Goal: Task Accomplishment & Management: Use online tool/utility

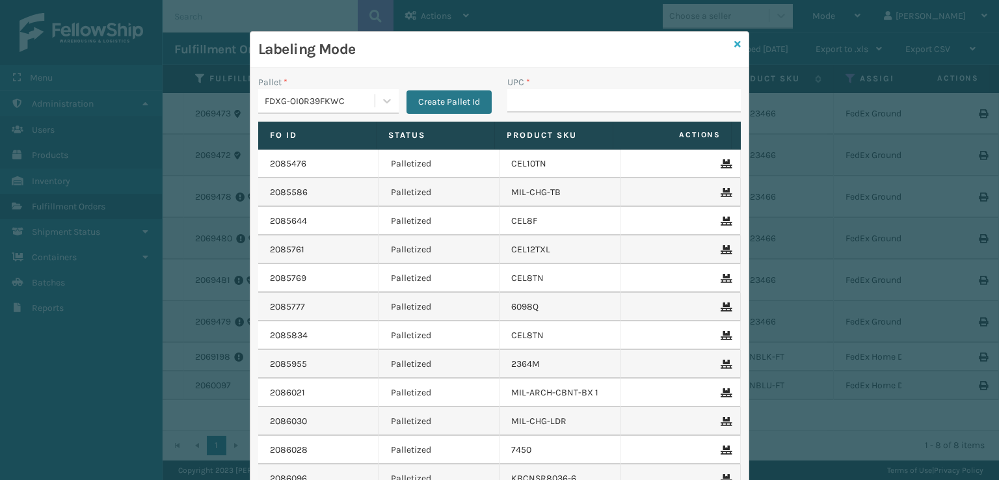
click at [734, 42] on icon at bounding box center [737, 44] width 7 height 9
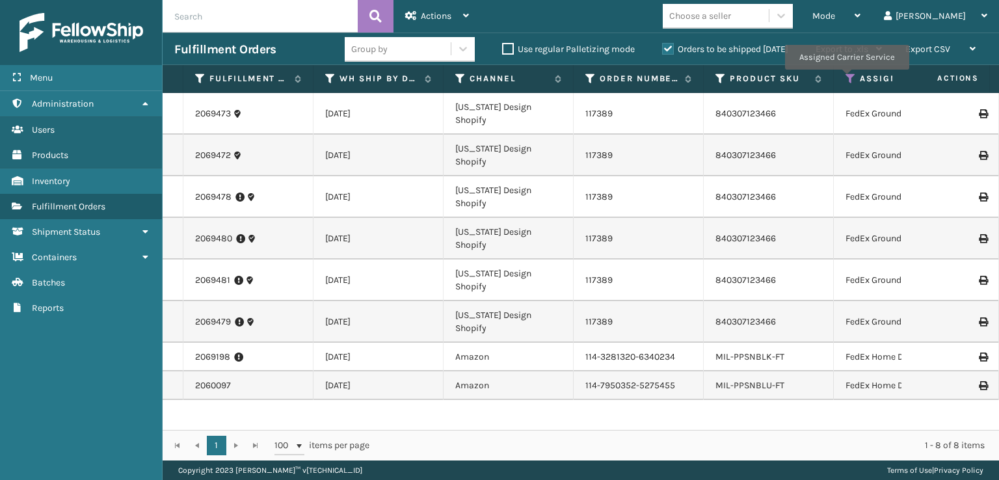
click at [846, 79] on icon at bounding box center [850, 79] width 10 height 12
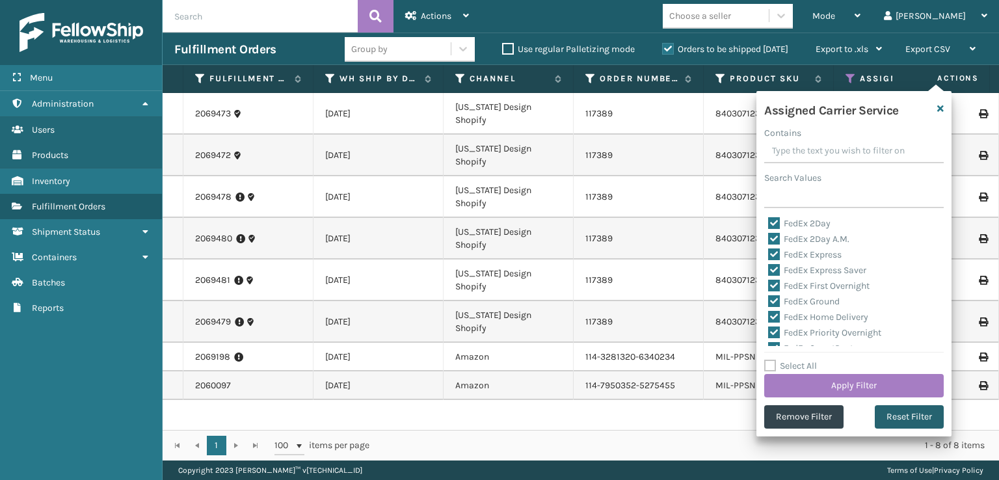
click at [889, 417] on button "Reset Filter" at bounding box center [908, 416] width 69 height 23
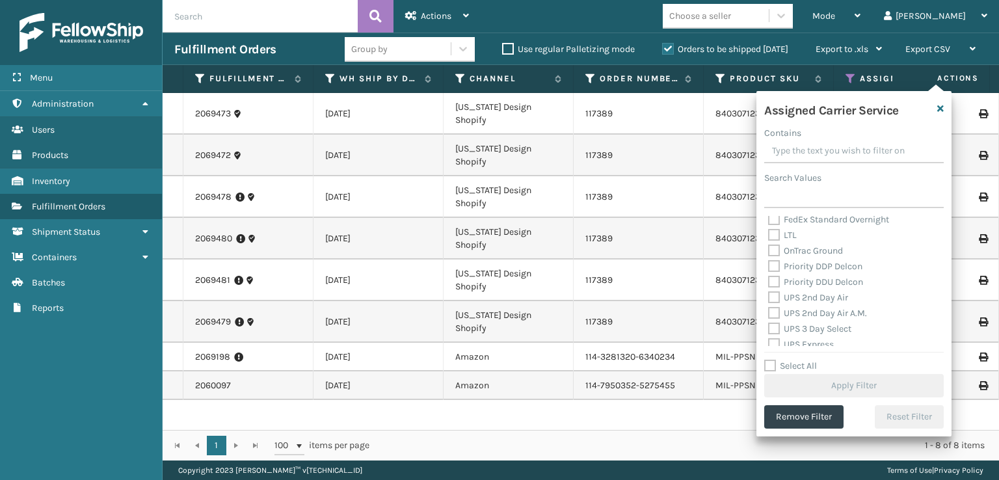
scroll to position [195, 0]
click at [777, 312] on label "UPS 3 Day Select" at bounding box center [809, 309] width 83 height 11
click at [768, 310] on input "UPS 3 Day Select" at bounding box center [768, 306] width 1 height 8
checkbox input "true"
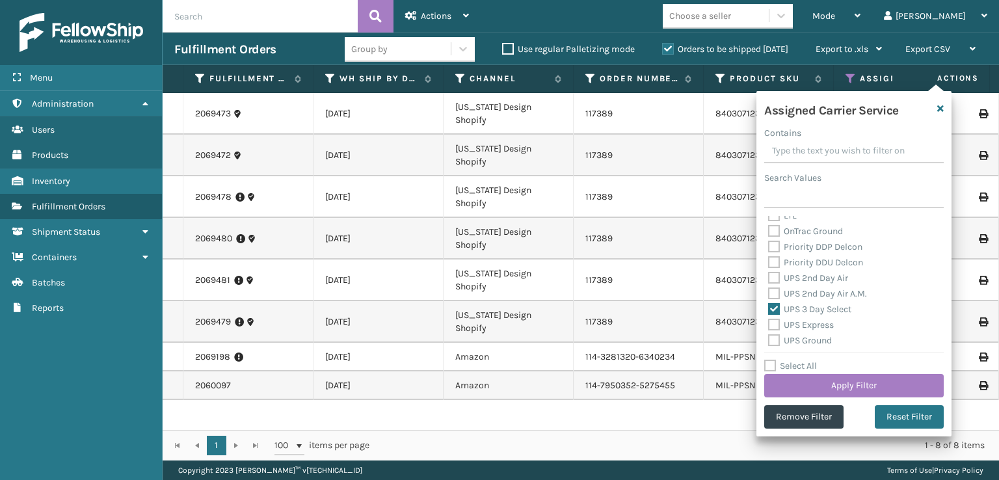
click at [772, 293] on label "UPS 2nd Day Air A.M." at bounding box center [817, 293] width 99 height 11
click at [768, 293] on input "UPS 2nd Day Air A.M." at bounding box center [768, 290] width 1 height 8
checkbox input "true"
click at [768, 275] on label "UPS 2nd Day Air" at bounding box center [808, 277] width 80 height 11
click at [768, 275] on input "UPS 2nd Day Air" at bounding box center [768, 274] width 1 height 8
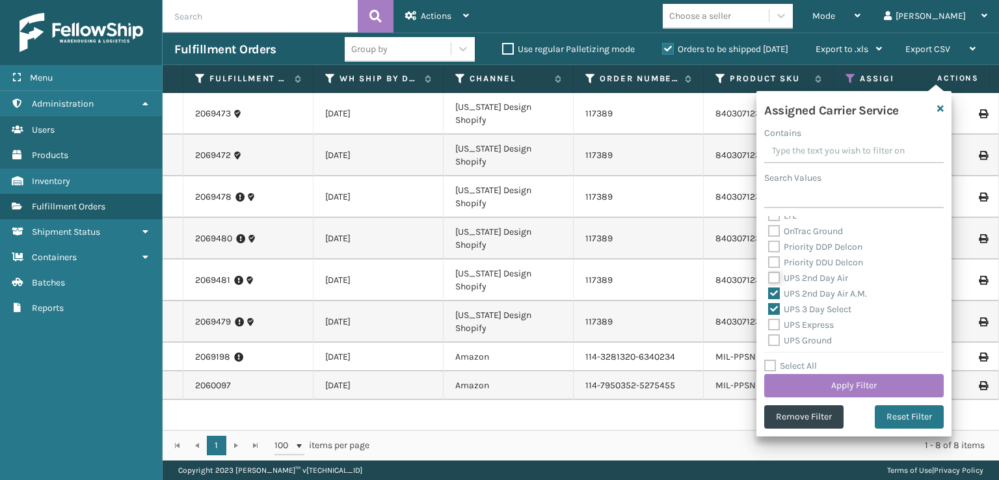
checkbox input "true"
click at [774, 336] on label "UPS Ground" at bounding box center [800, 340] width 64 height 11
click at [768, 336] on input "UPS Ground" at bounding box center [768, 337] width 1 height 8
checkbox input "true"
click at [774, 328] on label "UPS Express" at bounding box center [801, 324] width 66 height 11
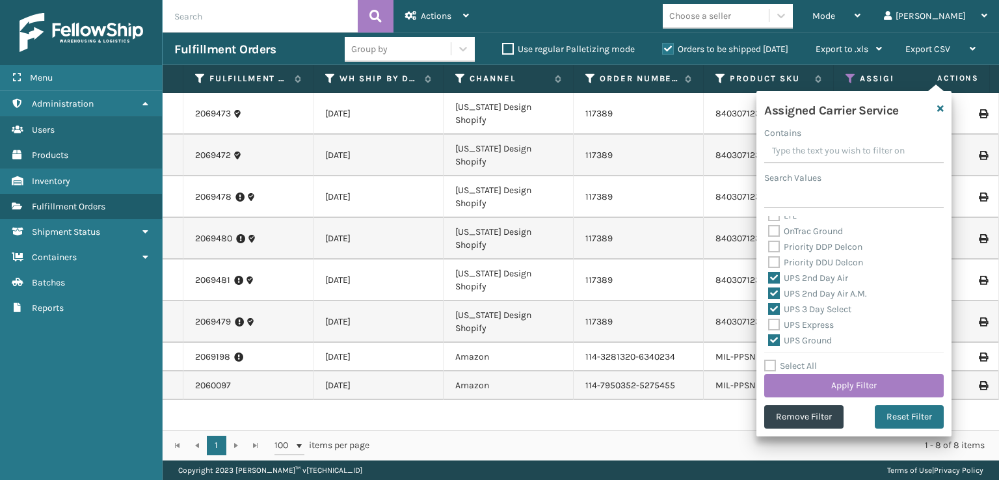
click at [768, 326] on input "UPS Express" at bounding box center [768, 321] width 1 height 8
checkbox input "true"
click at [773, 324] on label "UPS Next Day Air Saver" at bounding box center [822, 322] width 108 height 11
click at [768, 323] on input "UPS Next Day Air Saver" at bounding box center [768, 319] width 1 height 8
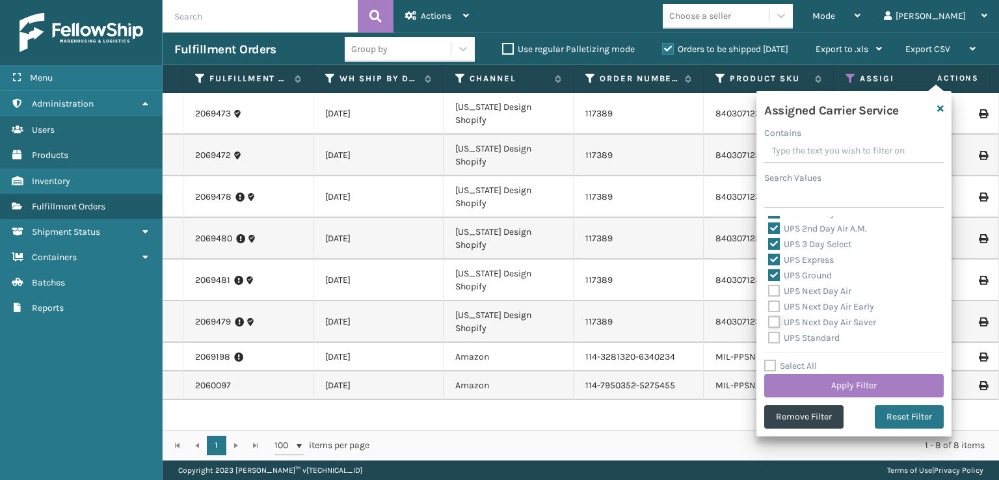
checkbox input "true"
click at [773, 308] on label "UPS Next Day Air Early" at bounding box center [821, 306] width 106 height 11
click at [768, 308] on input "UPS Next Day Air Early" at bounding box center [768, 303] width 1 height 8
checkbox input "true"
click at [770, 290] on label "UPS Next Day Air" at bounding box center [809, 290] width 83 height 11
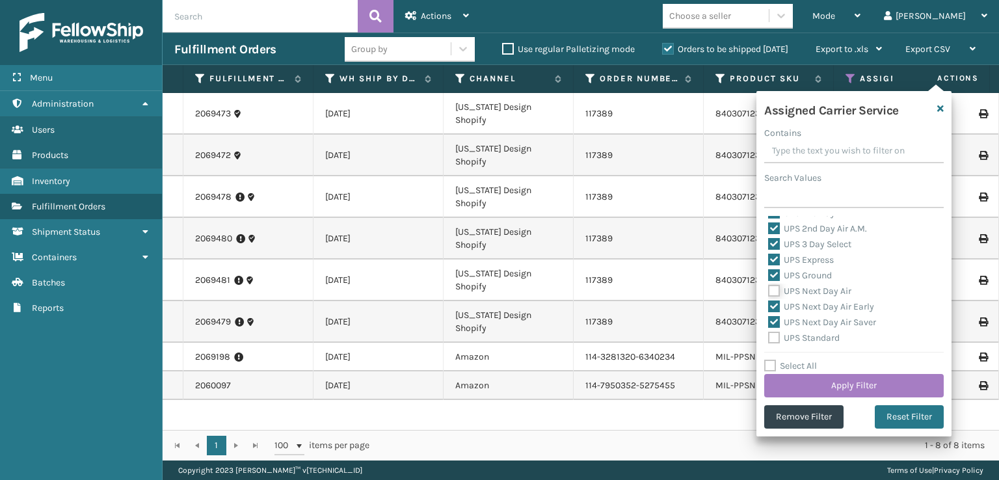
click at [768, 290] on input "UPS Next Day Air" at bounding box center [768, 287] width 1 height 8
checkbox input "true"
click at [768, 333] on label "UPS Standard" at bounding box center [804, 337] width 72 height 11
click at [768, 333] on input "UPS Standard" at bounding box center [768, 334] width 1 height 8
checkbox input "true"
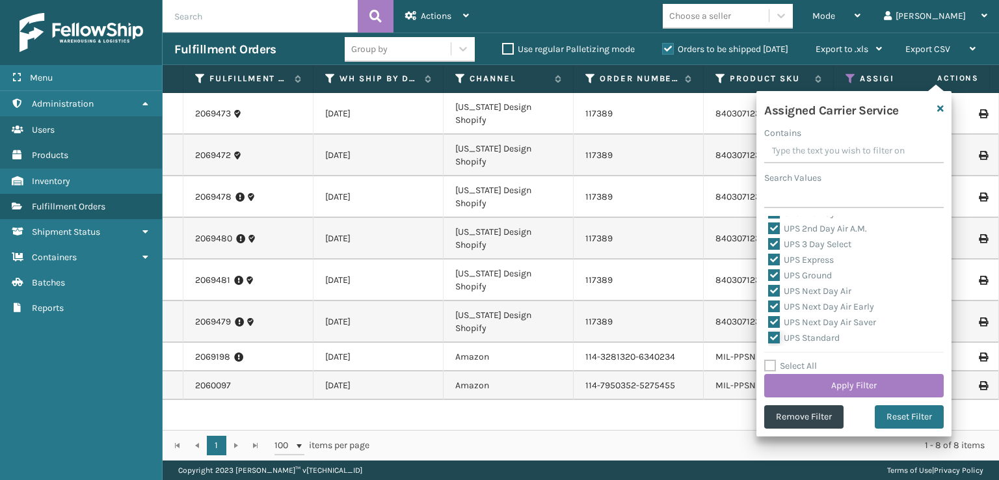
scroll to position [325, 0]
click at [773, 288] on label "UPS SurePost 1LB or Greater" at bounding box center [832, 288] width 128 height 11
click at [768, 288] on input "UPS SurePost 1LB or Greater" at bounding box center [768, 285] width 1 height 8
checkbox input "true"
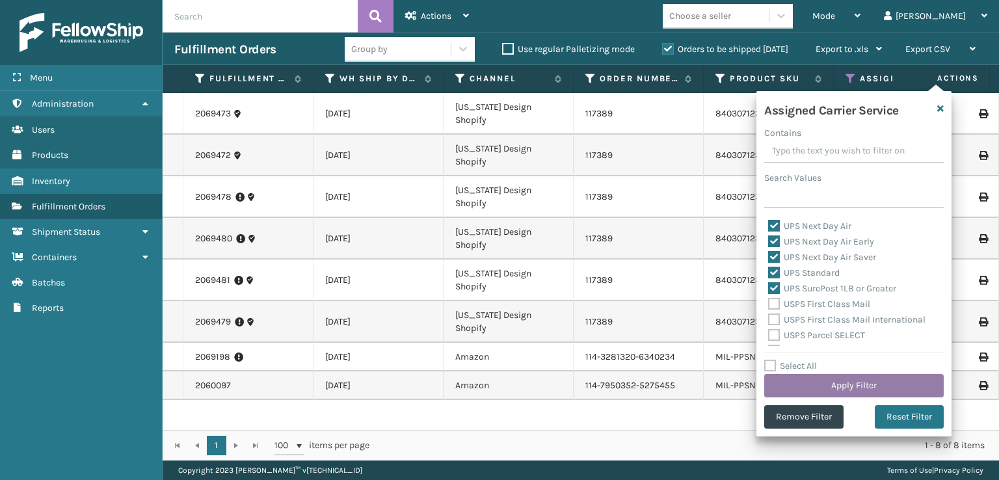
click at [798, 382] on button "Apply Filter" at bounding box center [853, 385] width 179 height 23
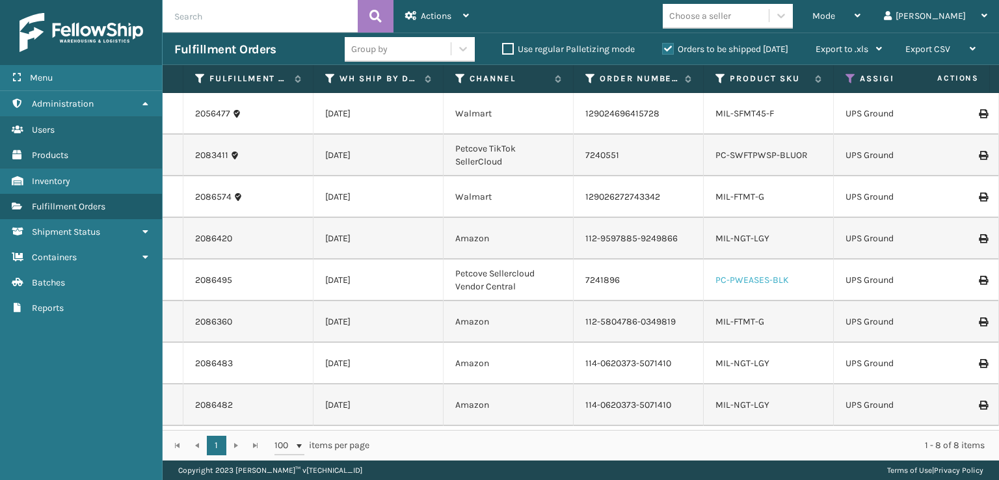
click at [738, 274] on link "PC-PWEASES-BLK" at bounding box center [751, 279] width 73 height 11
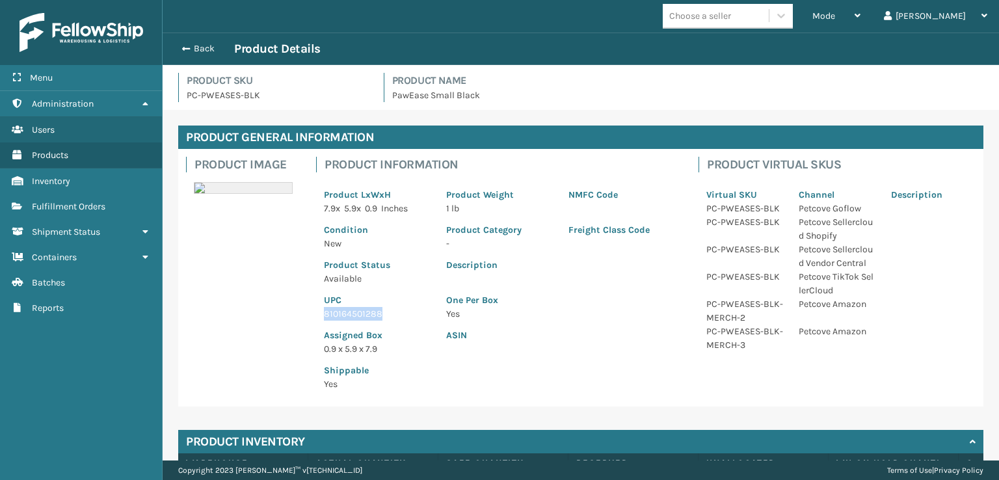
drag, startPoint x: 387, startPoint y: 312, endPoint x: 316, endPoint y: 309, distance: 70.9
click at [316, 309] on div "UPC 810164501288" at bounding box center [377, 302] width 122 height 35
click at [179, 51] on button "Back" at bounding box center [204, 49] width 60 height 12
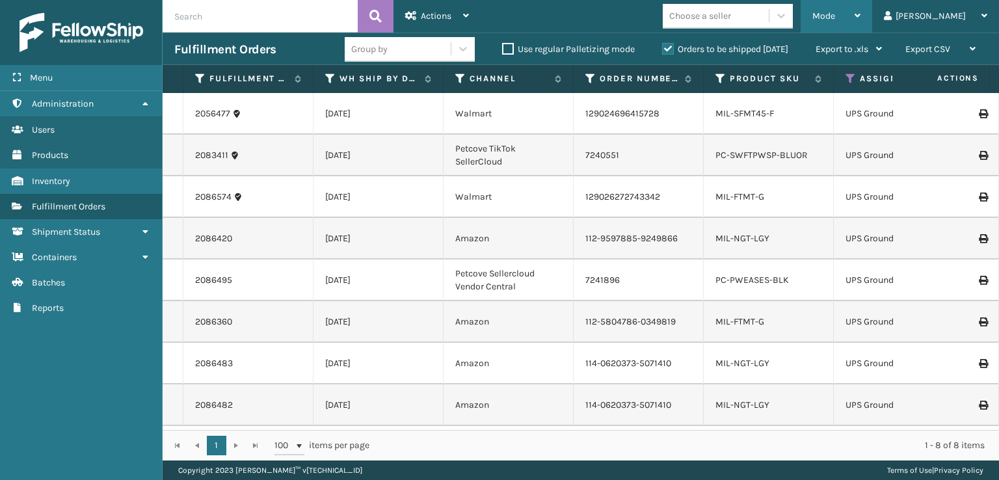
click at [835, 10] on span "Mode" at bounding box center [823, 15] width 23 height 11
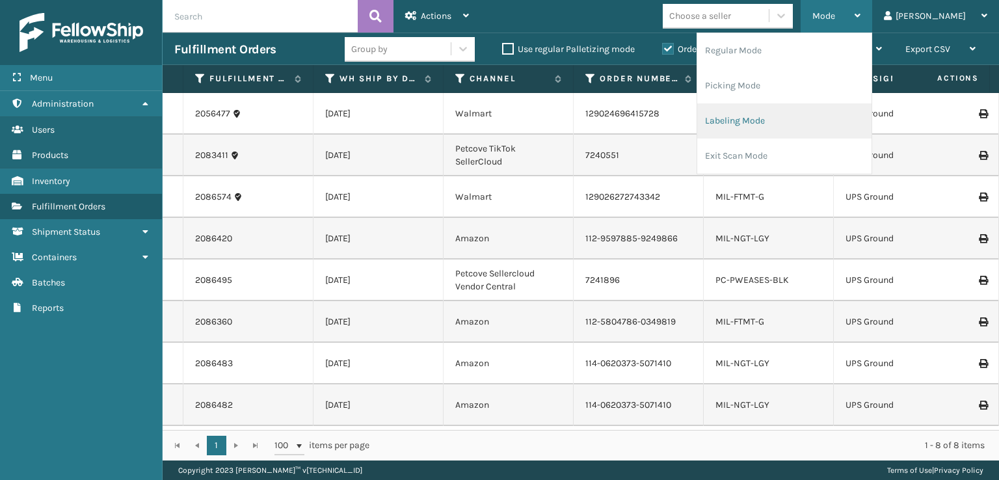
click at [779, 124] on li "Labeling Mode" at bounding box center [784, 120] width 174 height 35
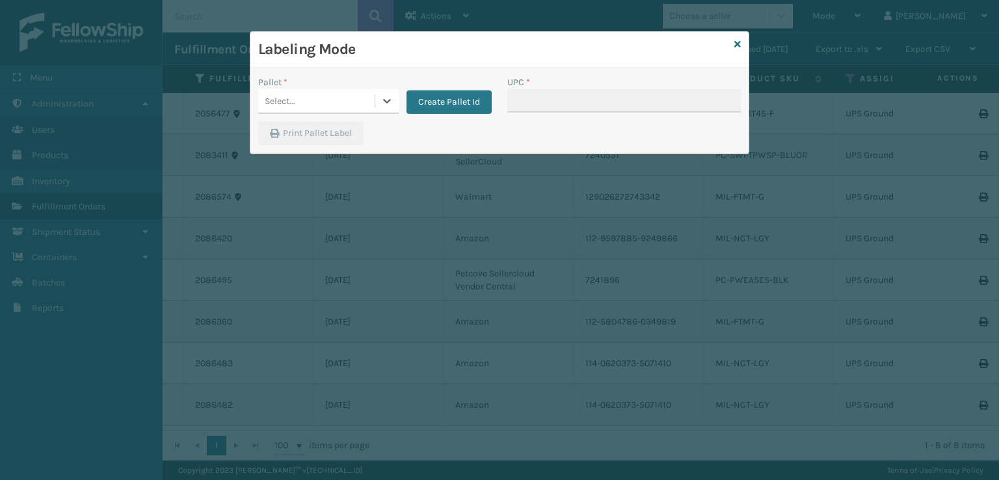
click at [300, 103] on div "Select..." at bounding box center [316, 100] width 116 height 21
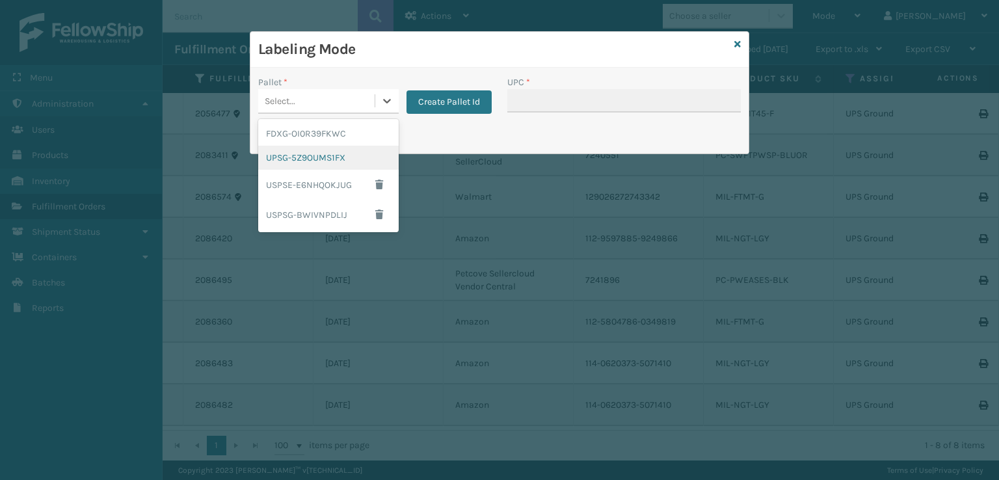
click at [305, 157] on div "UPSG-5Z9OUMS1FX" at bounding box center [328, 158] width 140 height 24
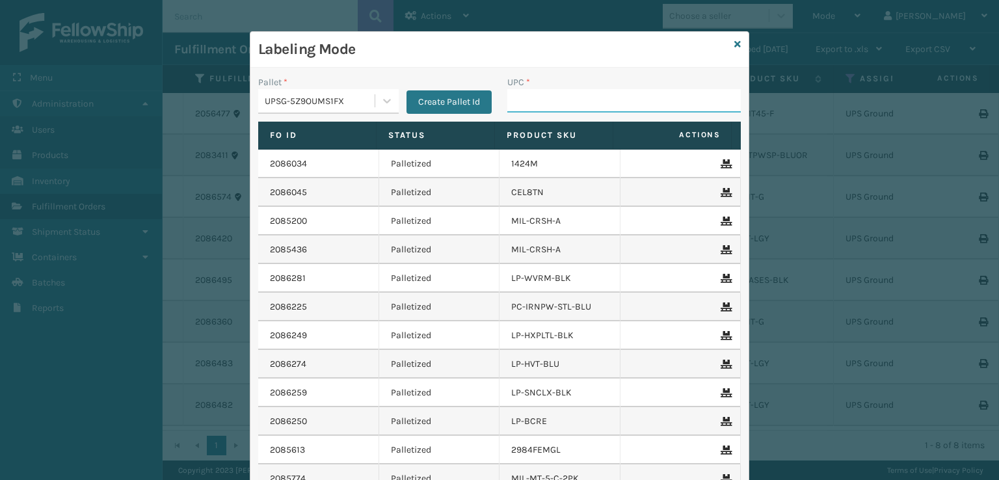
click at [560, 98] on input "UPC *" at bounding box center [623, 100] width 233 height 23
paste input "810164501288"
type input "810164501288"
click at [734, 41] on icon at bounding box center [737, 44] width 7 height 9
